Goal: Task Accomplishment & Management: Manage account settings

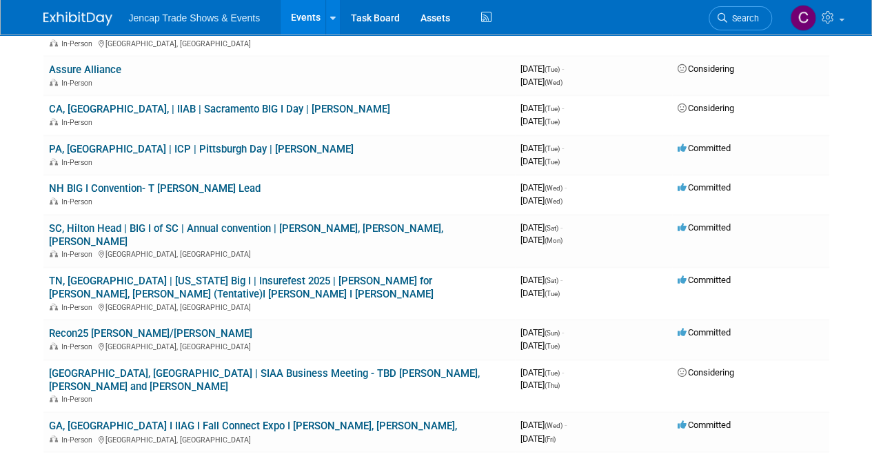
scroll to position [873, 0]
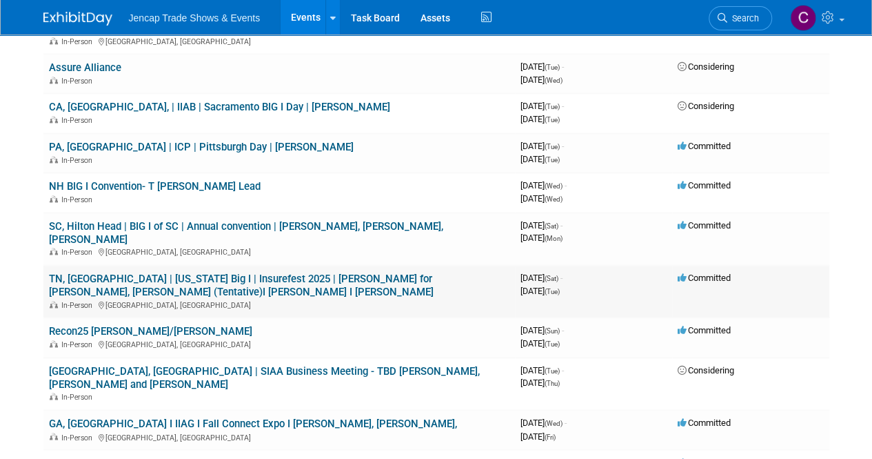
click at [356, 272] on link "TN, [GEOGRAPHIC_DATA] | [US_STATE] Big I | Insurefest 2025 | [PERSON_NAME] for …" at bounding box center [241, 285] width 385 height 26
click at [376, 220] on link "SC, Hilton Head | BIG I of SC | Annual convention | [PERSON_NAME], [PERSON_NAME…" at bounding box center [246, 233] width 394 height 26
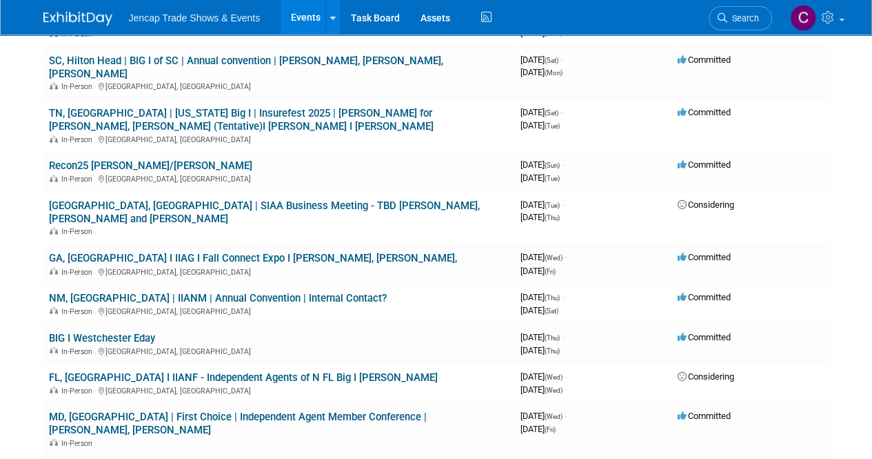
scroll to position [1047, 0]
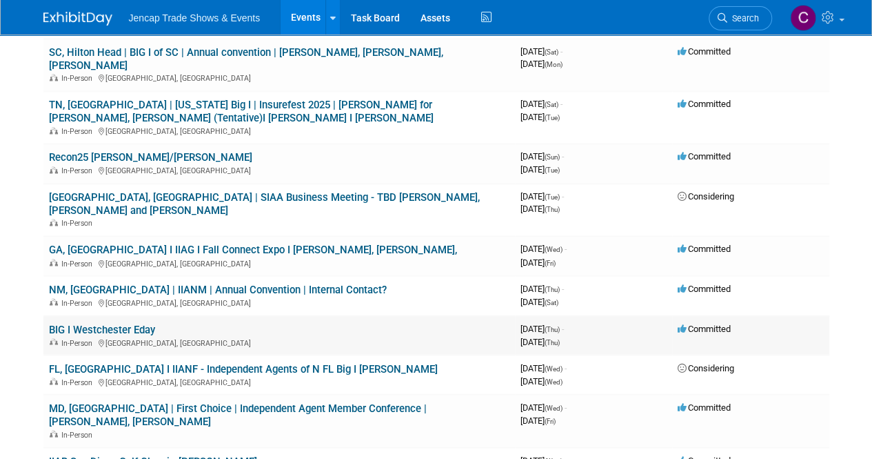
click at [124, 315] on td "BIG I Westchester Eday In-Person White Plains, NY" at bounding box center [279, 334] width 472 height 39
click at [121, 323] on link "BIG I Westchester Eday" at bounding box center [102, 329] width 106 height 12
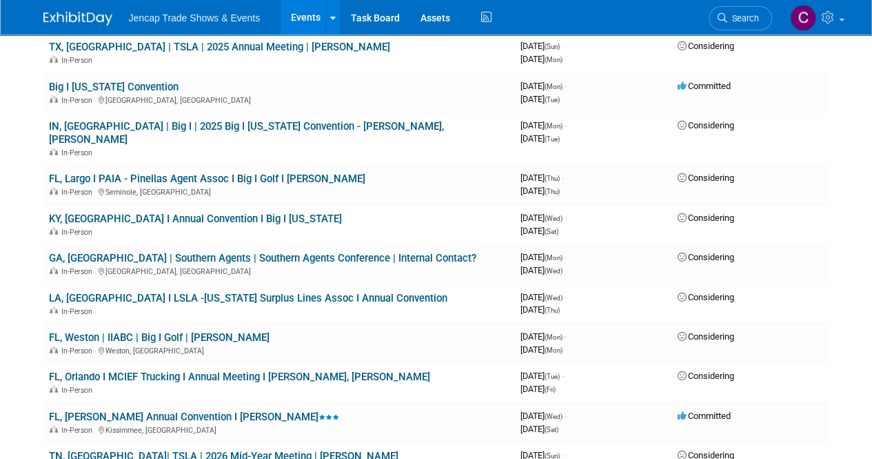
scroll to position [1659, 0]
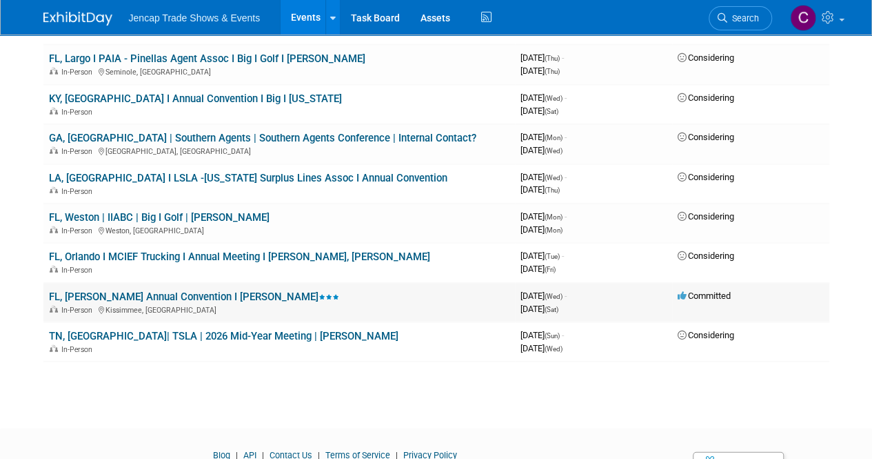
click at [319, 294] on icon at bounding box center [322, 296] width 7 height 5
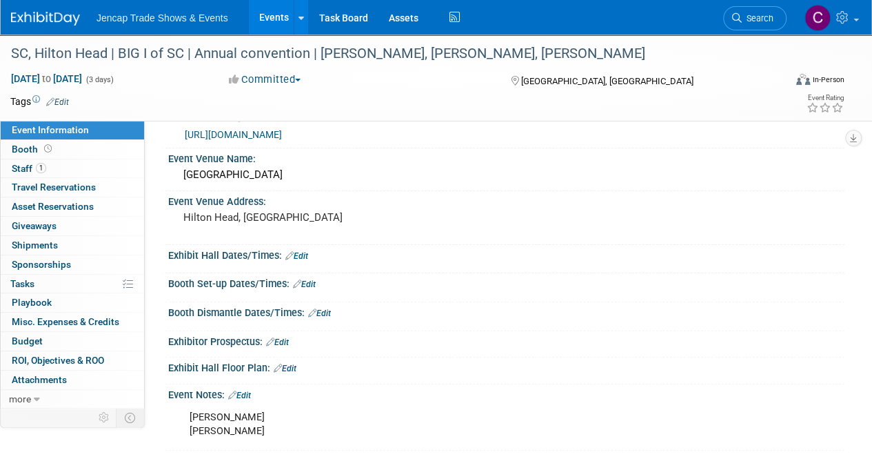
scroll to position [28, 0]
click at [282, 130] on link "https://www.iiabsc.com/Events/Pages/AnnualConvention/default.aspx" at bounding box center [233, 135] width 97 height 11
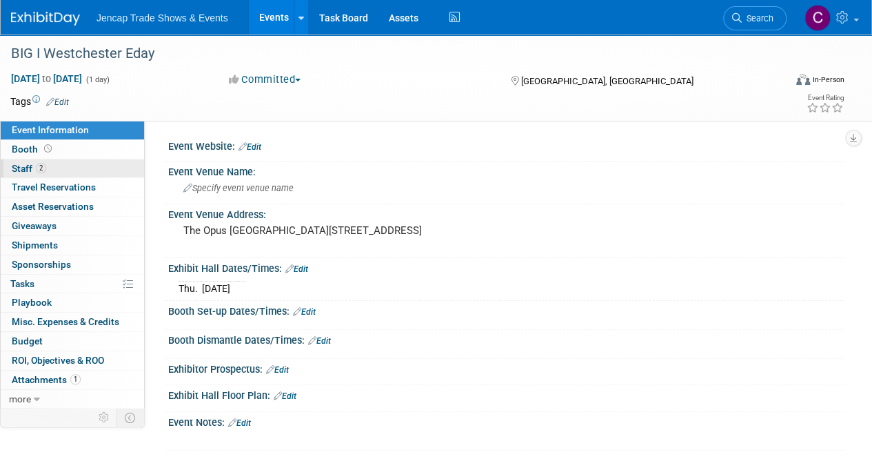
click at [10, 162] on link "2 Staff 2" at bounding box center [72, 168] width 143 height 19
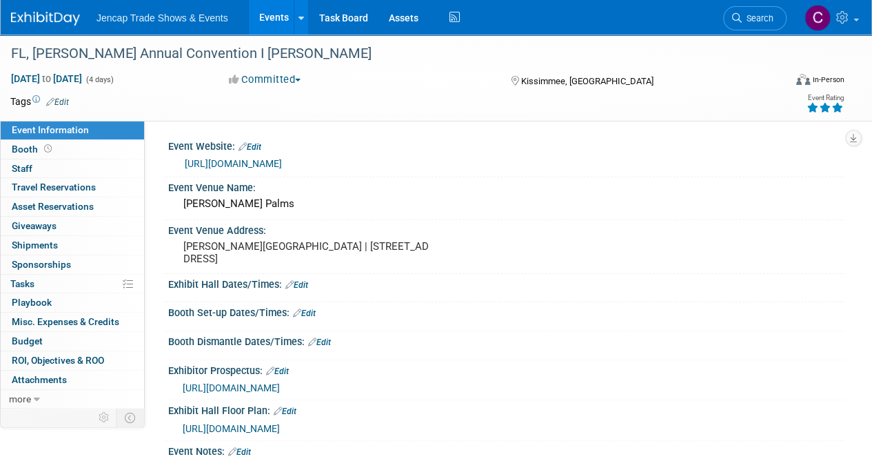
click at [282, 161] on link "https://www.faia.com/getdoc/31e93e90-3349-4349-ae17-0855626454cd/conventioncomi…" at bounding box center [233, 163] width 97 height 11
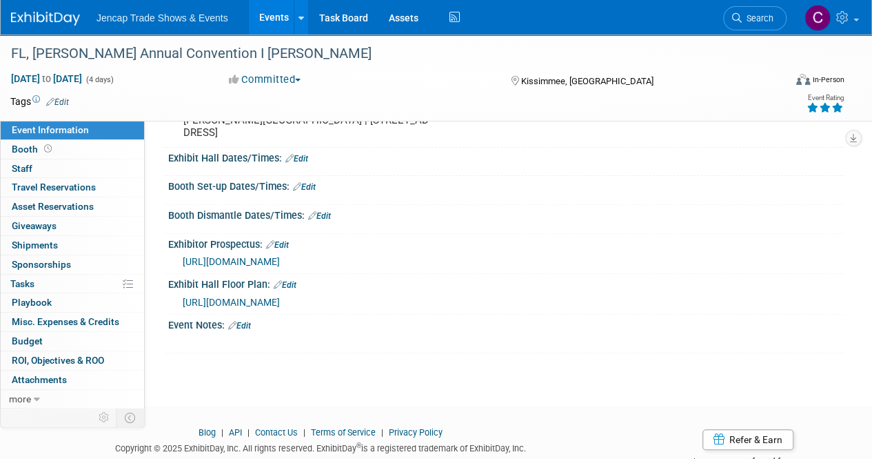
scroll to position [130, 0]
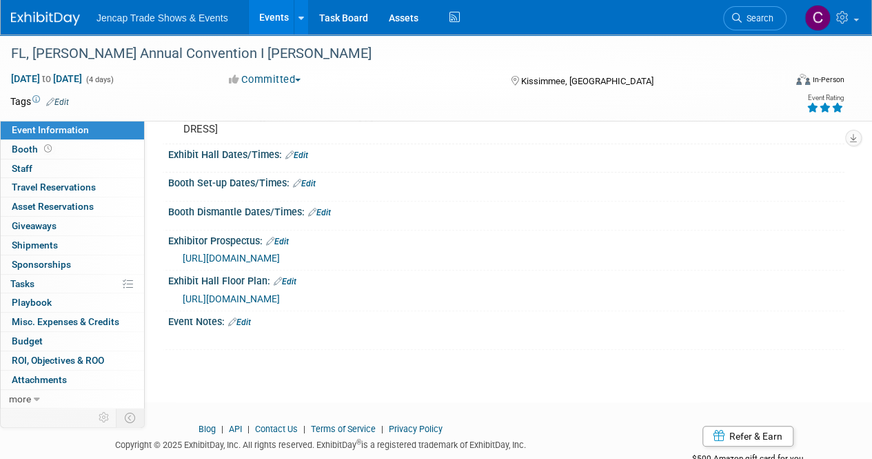
click at [249, 318] on link "Edit" at bounding box center [239, 322] width 23 height 10
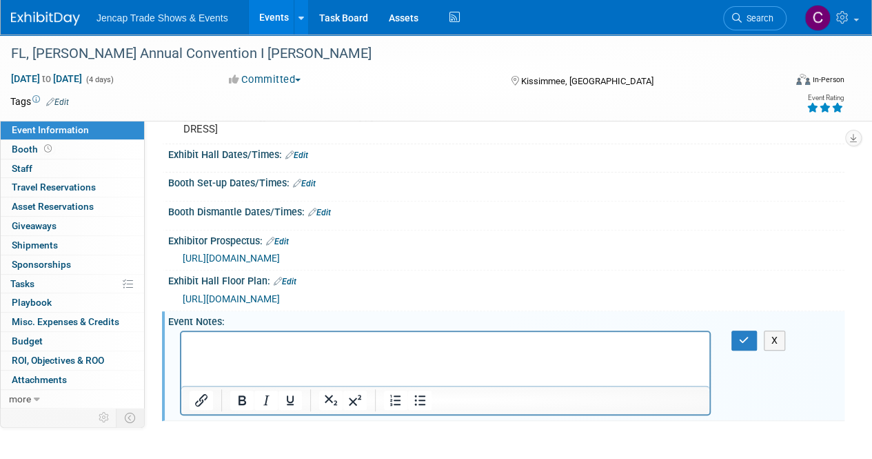
scroll to position [0, 0]
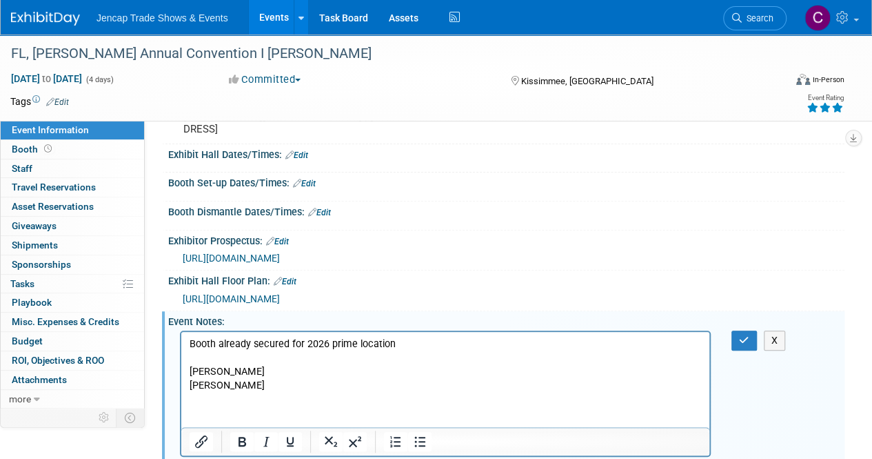
click at [729, 332] on div "X" at bounding box center [748, 340] width 54 height 20
click at [465, 354] on p "Rich Text Area. Press ALT-0 for help." at bounding box center [446, 358] width 512 height 14
click at [437, 334] on html "Booth already secured for 2026 prime location Chris Reid RIcardo Diaz" at bounding box center [445, 362] width 528 height 61
click at [443, 343] on p "Booth already secured for 2026 prime location by Chris REid" at bounding box center [446, 344] width 512 height 14
click at [739, 336] on icon "button" at bounding box center [744, 340] width 10 height 10
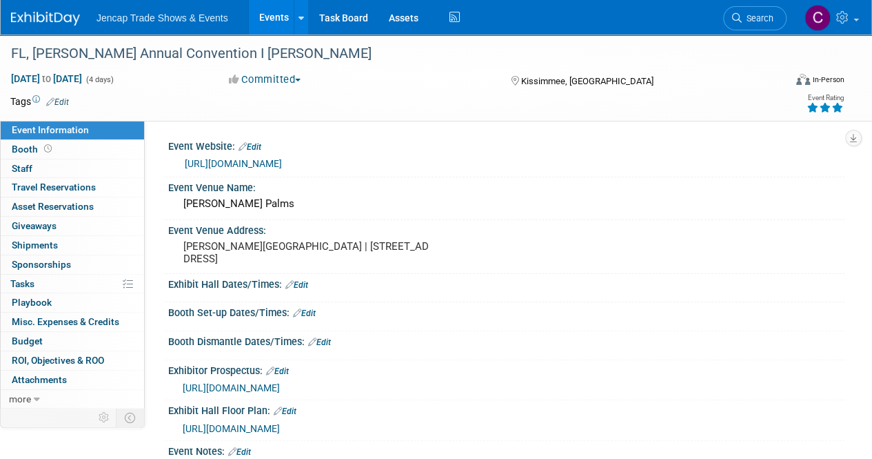
scroll to position [222, 0]
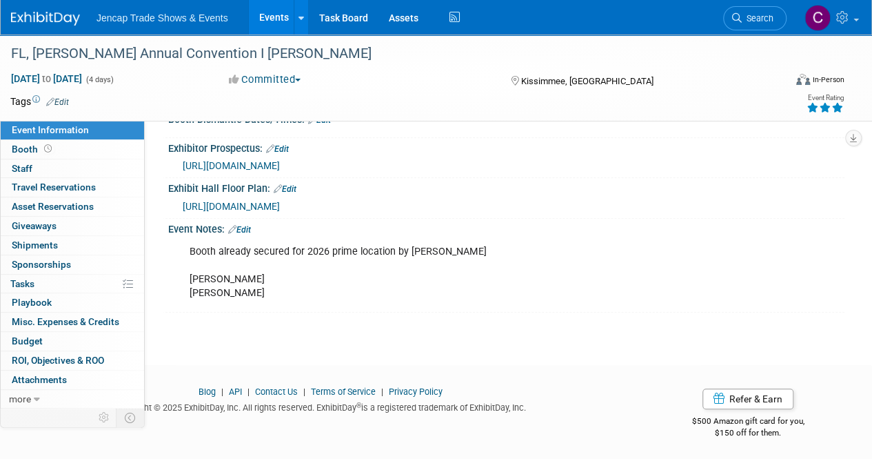
click at [248, 225] on link "Edit" at bounding box center [239, 230] width 23 height 10
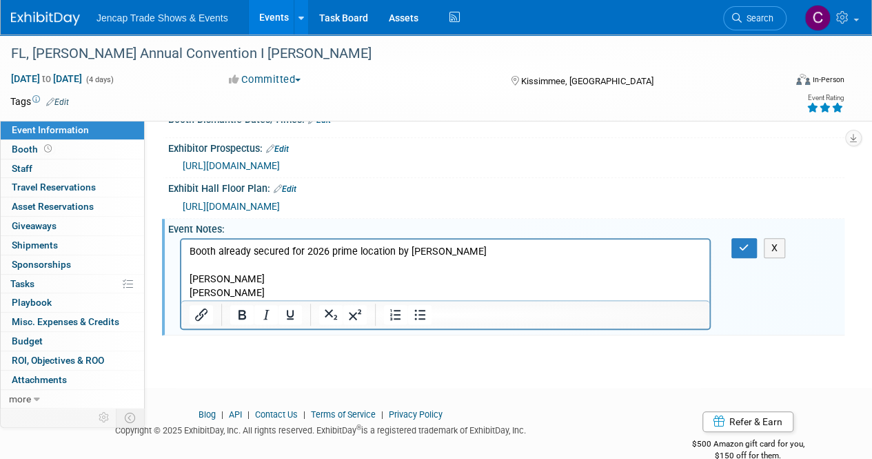
scroll to position [0, 0]
click at [218, 269] on p "Booth already secured for 2026 prime location by Chris Reid Chris Reid RIcardo …" at bounding box center [446, 272] width 512 height 55
click at [472, 247] on p "Booth already secured for 2026 prime location by Chris Reid" at bounding box center [446, 252] width 512 height 14
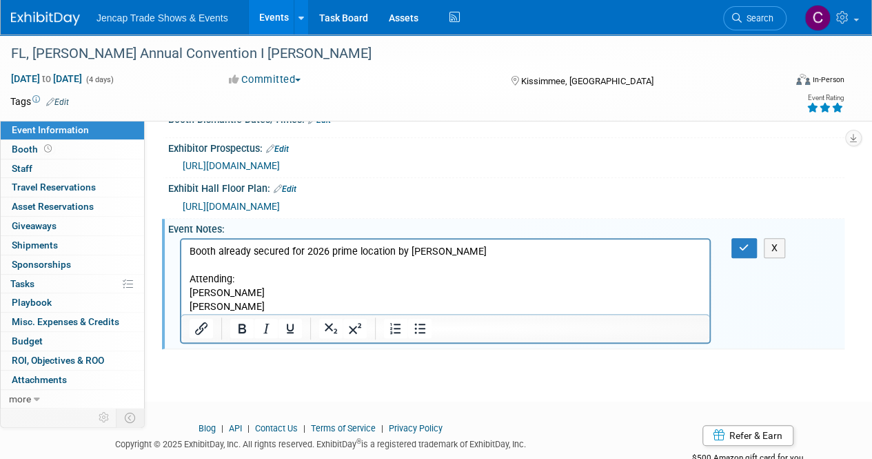
click at [325, 302] on p "Attending: Chris Reid RIcardo Diaz" at bounding box center [446, 292] width 512 height 41
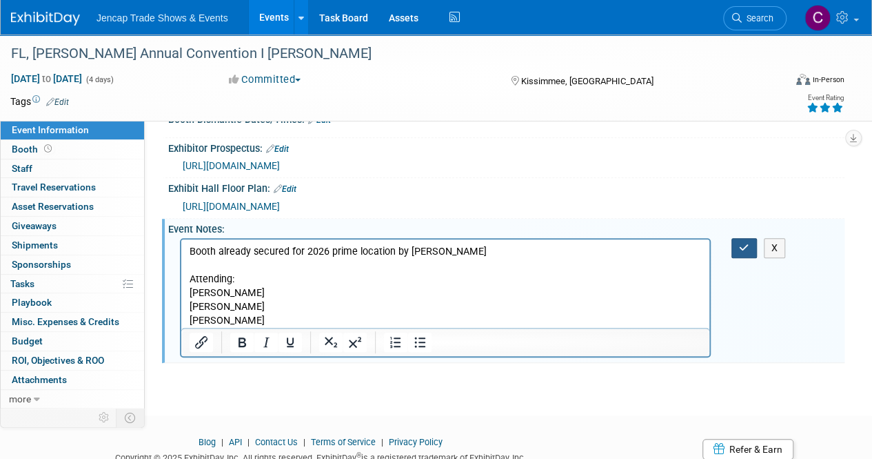
click at [740, 245] on icon "button" at bounding box center [744, 248] width 10 height 10
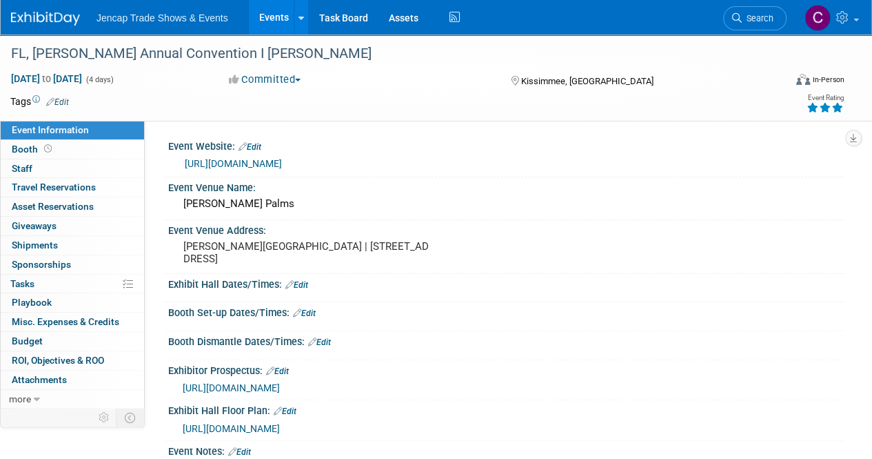
click at [183, 20] on span "Jencap Trade Shows & Events" at bounding box center [163, 17] width 132 height 11
click at [294, 17] on link at bounding box center [301, 17] width 14 height 34
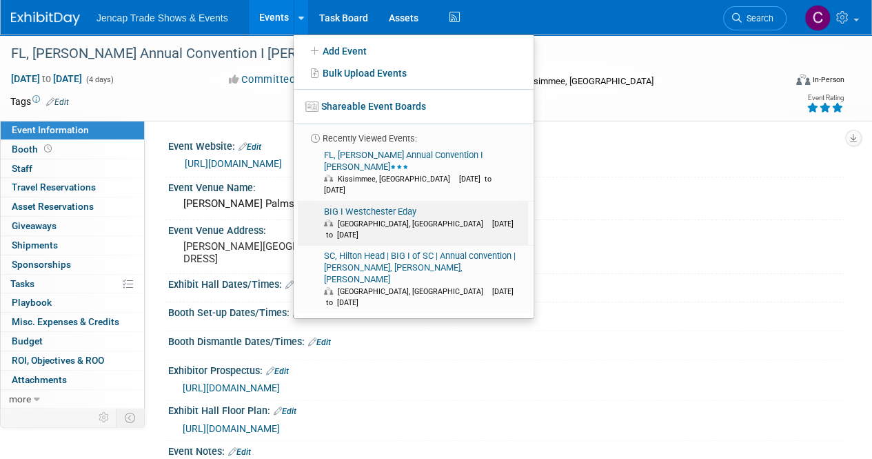
click at [393, 219] on span "[GEOGRAPHIC_DATA], [GEOGRAPHIC_DATA]" at bounding box center [414, 223] width 152 height 9
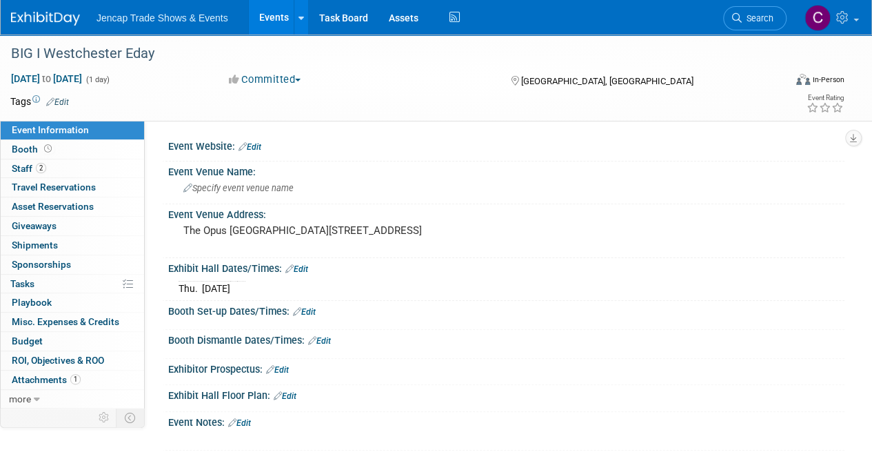
click at [133, 20] on span "Jencap Trade Shows & Events" at bounding box center [163, 17] width 132 height 11
click at [108, 16] on span "Jencap Trade Shows & Events" at bounding box center [163, 17] width 132 height 11
click at [361, 14] on link "Task Board" at bounding box center [344, 17] width 70 height 34
